Goal: Transaction & Acquisition: Purchase product/service

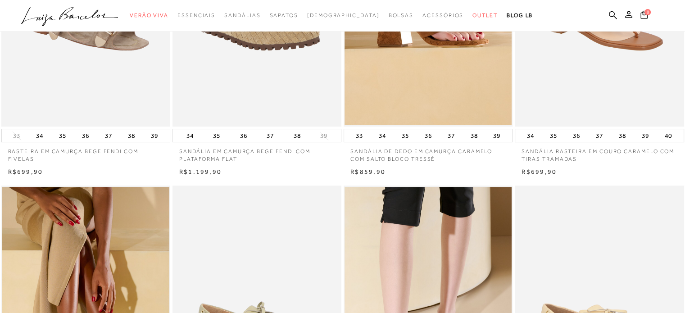
scroll to position [180, 0]
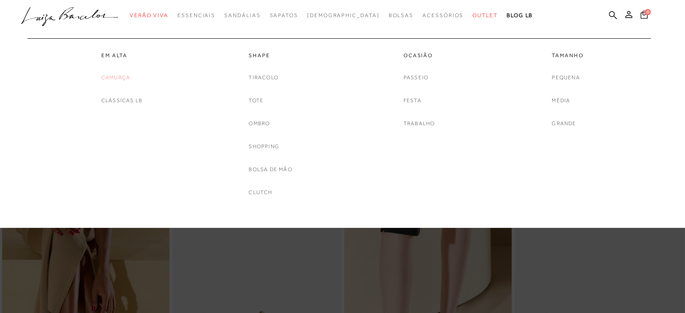
click at [116, 79] on link "Camurça" at bounding box center [115, 77] width 29 height 9
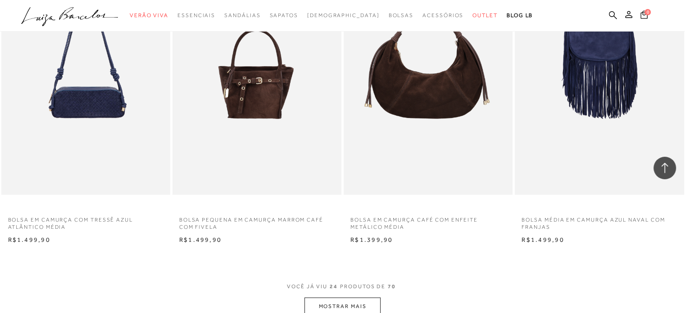
scroll to position [1847, 0]
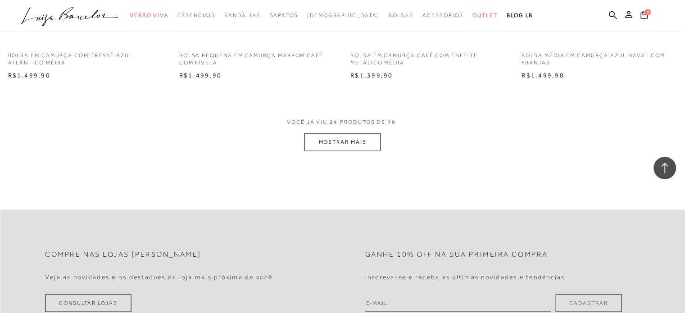
click at [342, 146] on button "MOSTRAR MAIS" at bounding box center [343, 142] width 76 height 18
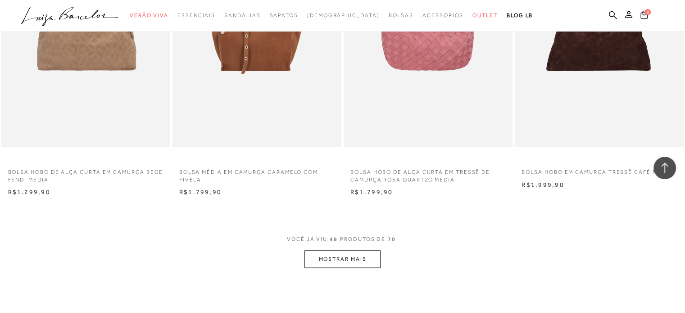
scroll to position [3604, 0]
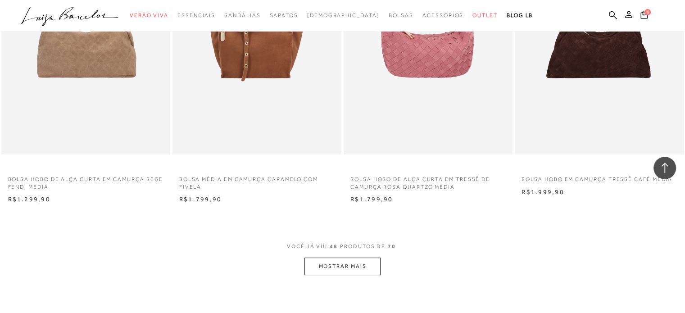
click at [324, 266] on button "MOSTRAR MAIS" at bounding box center [343, 267] width 76 height 18
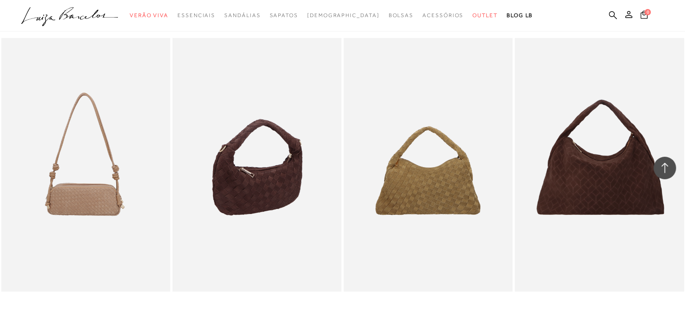
scroll to position [1307, 0]
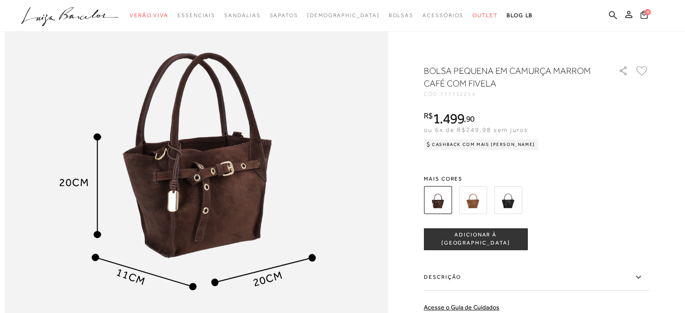
scroll to position [676, 0]
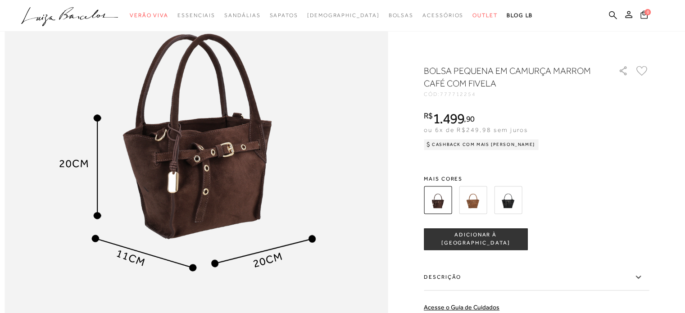
click at [638, 279] on icon at bounding box center [638, 277] width 11 height 11
click at [0, 0] on input "Descrição" at bounding box center [0, 0] width 0 height 0
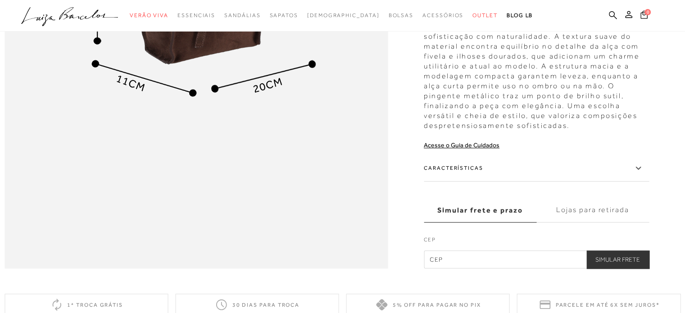
scroll to position [856, 0]
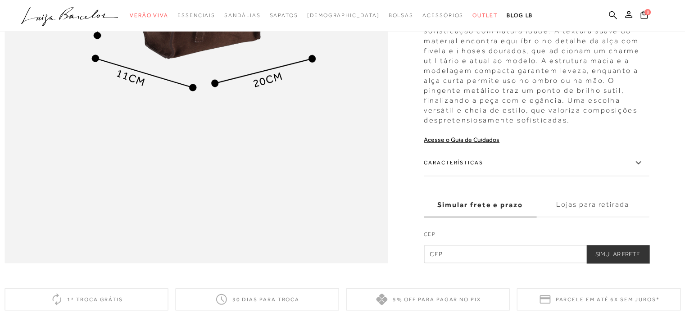
click at [611, 174] on label "Características" at bounding box center [536, 163] width 225 height 26
click at [0, 0] on input "Características" at bounding box center [0, 0] width 0 height 0
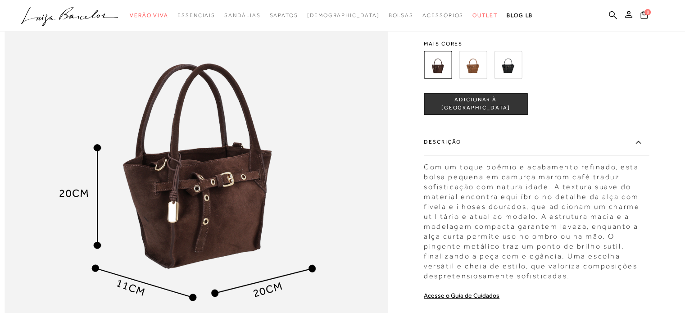
scroll to position [631, 0]
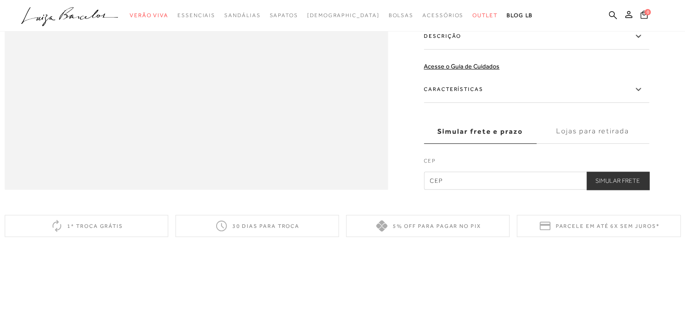
scroll to position [946, 0]
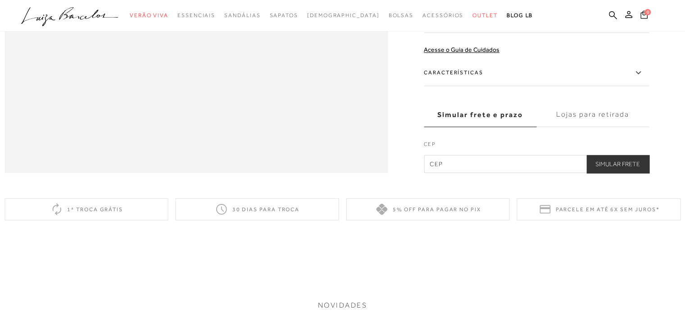
click at [469, 86] on label "Características" at bounding box center [536, 73] width 225 height 26
click at [0, 0] on input "Características" at bounding box center [0, 0] width 0 height 0
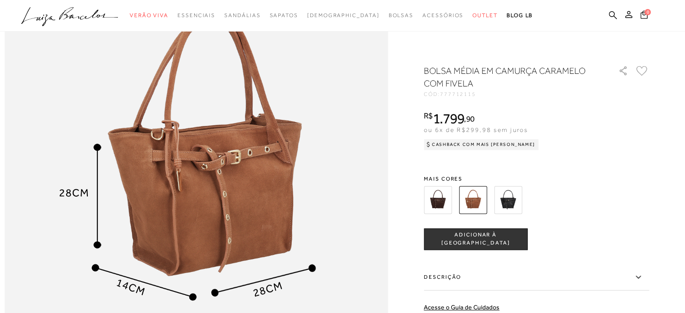
scroll to position [676, 0]
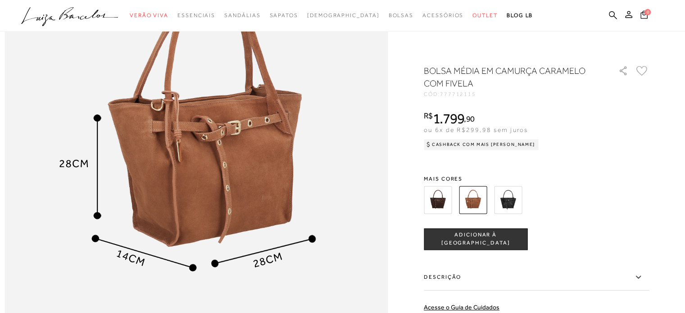
click at [443, 198] on img at bounding box center [438, 200] width 28 height 28
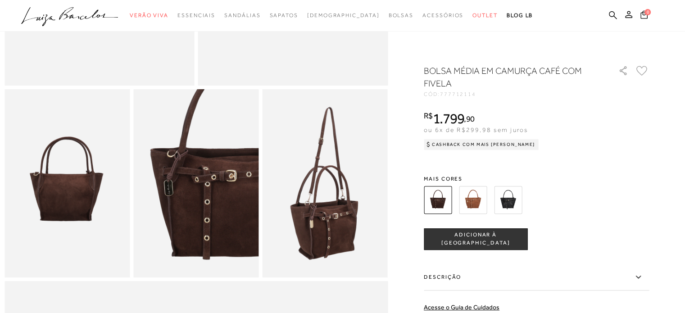
scroll to position [270, 0]
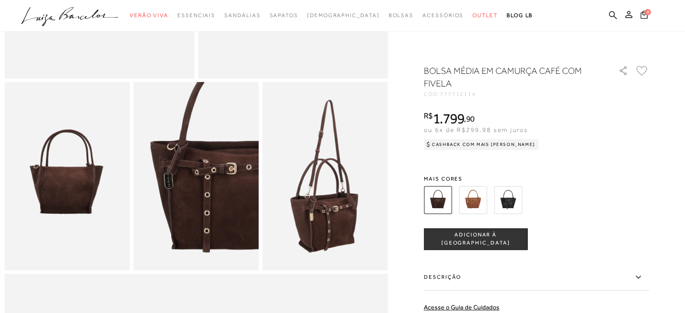
click at [480, 196] on img at bounding box center [473, 200] width 28 height 28
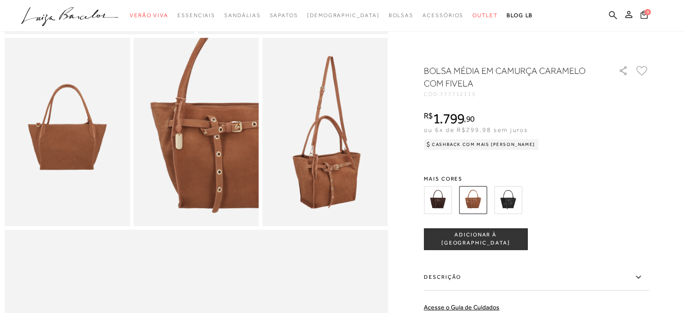
scroll to position [315, 0]
